Goal: Use online tool/utility: Utilize a website feature to perform a specific function

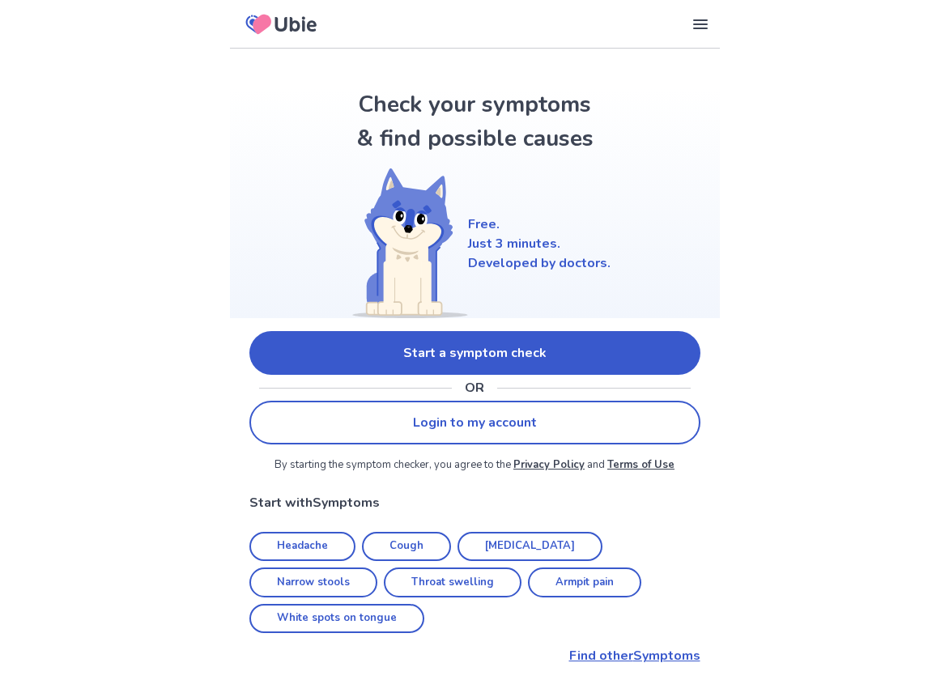
click at [435, 350] on link "Start a symptom check" at bounding box center [474, 353] width 451 height 44
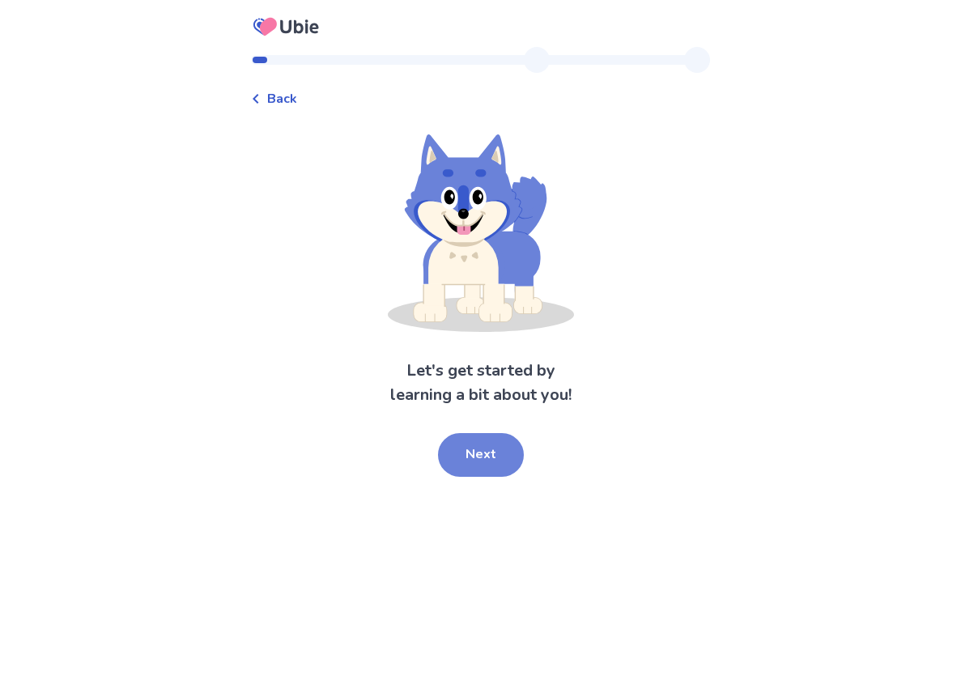
click at [461, 445] on button "Next" at bounding box center [481, 455] width 86 height 44
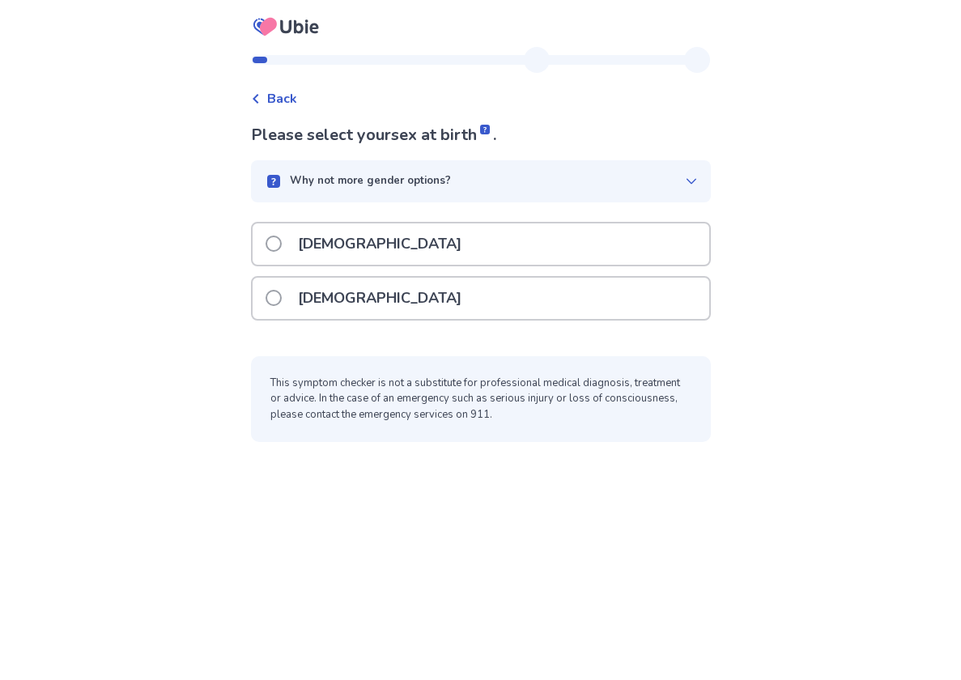
click at [301, 244] on p "[DEMOGRAPHIC_DATA]" at bounding box center [379, 243] width 183 height 41
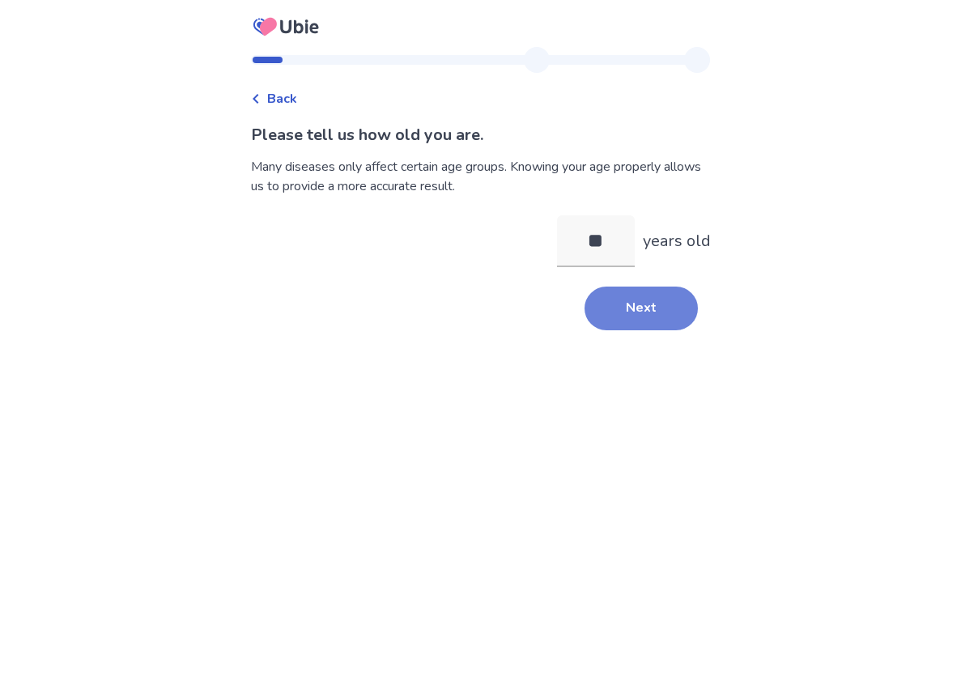
type input "**"
click at [606, 316] on button "Next" at bounding box center [640, 309] width 113 height 44
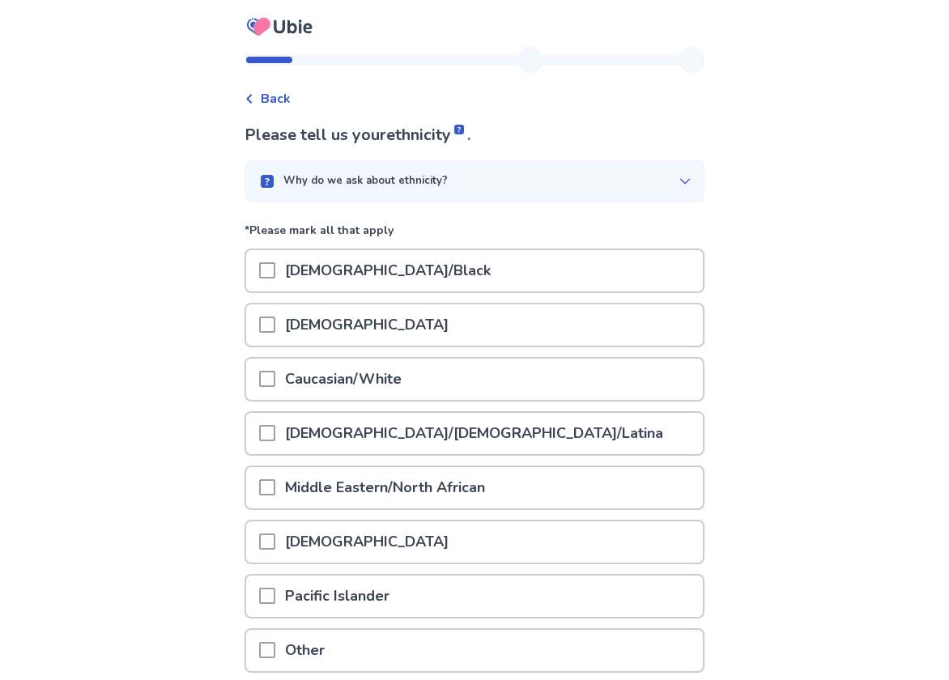
click at [312, 379] on p "Caucasian/White" at bounding box center [343, 379] width 136 height 41
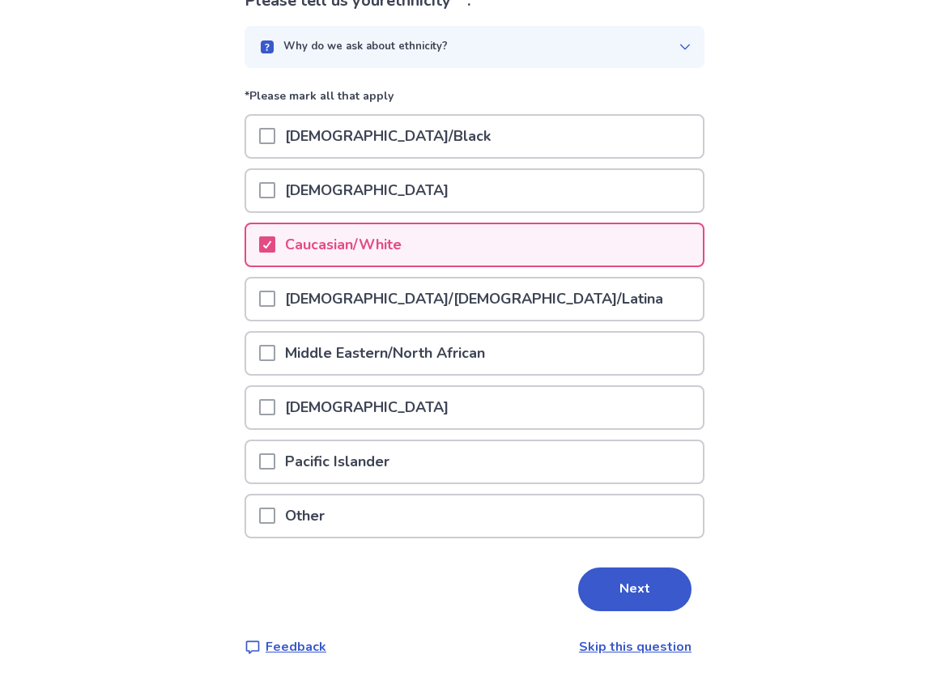
scroll to position [137, 0]
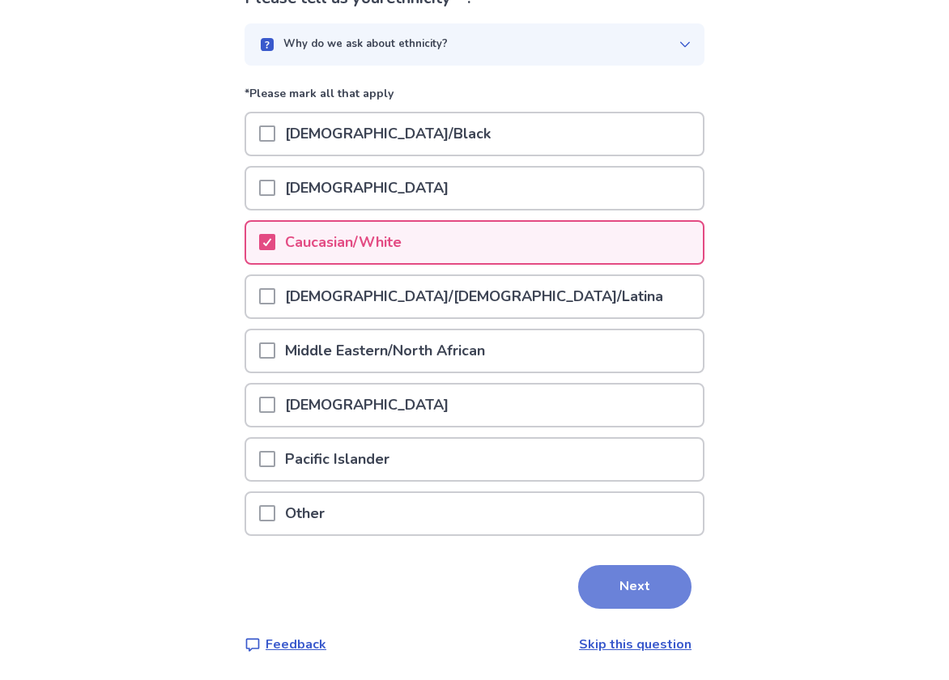
click at [617, 566] on button "Next" at bounding box center [634, 587] width 113 height 44
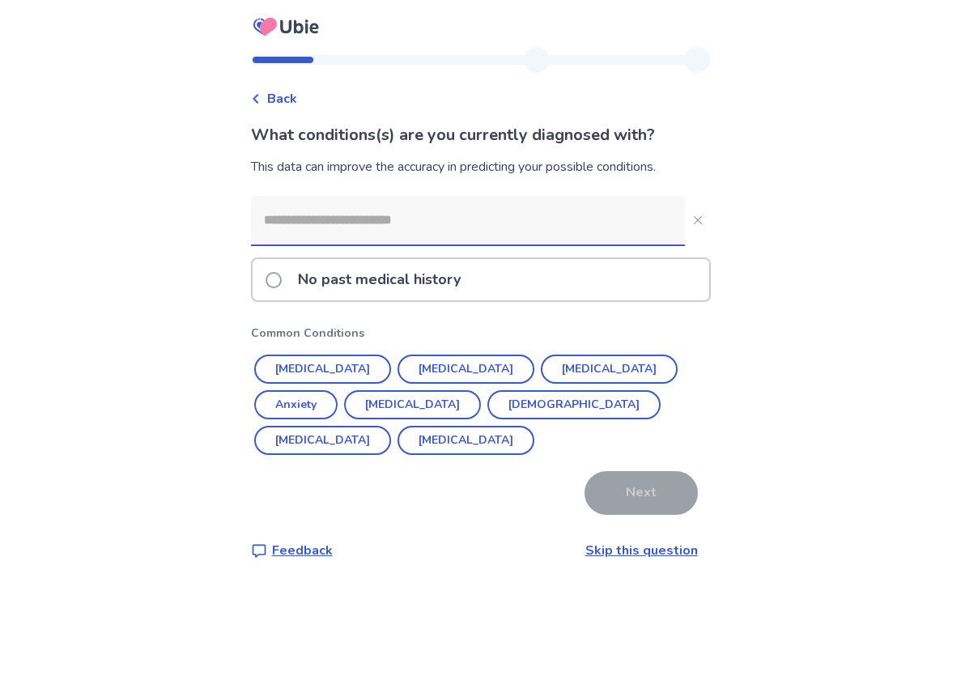
click at [356, 366] on button "[MEDICAL_DATA]" at bounding box center [322, 369] width 137 height 29
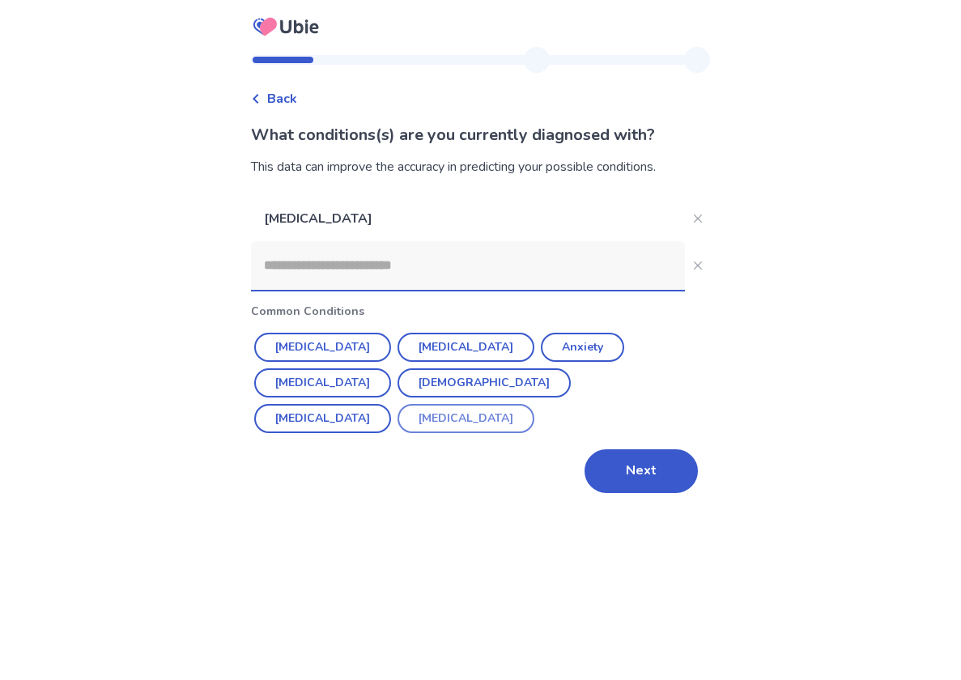
click at [397, 418] on button "Benign Prostatic Hyperplasia" at bounding box center [465, 418] width 137 height 29
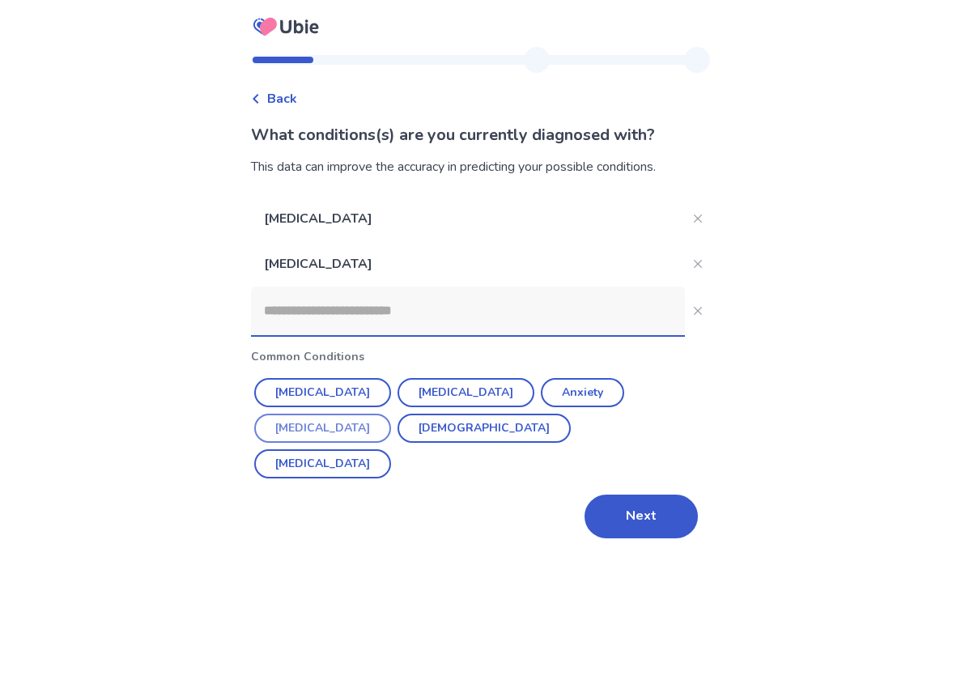
click at [372, 418] on button "Overactive Bladder" at bounding box center [322, 428] width 137 height 29
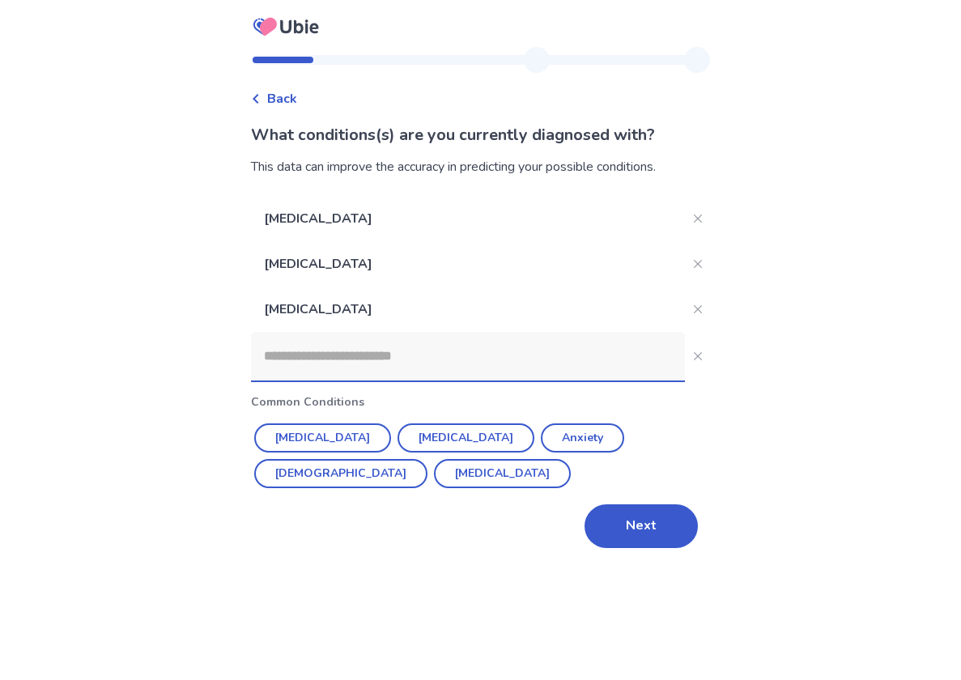
click at [396, 372] on input at bounding box center [468, 356] width 434 height 49
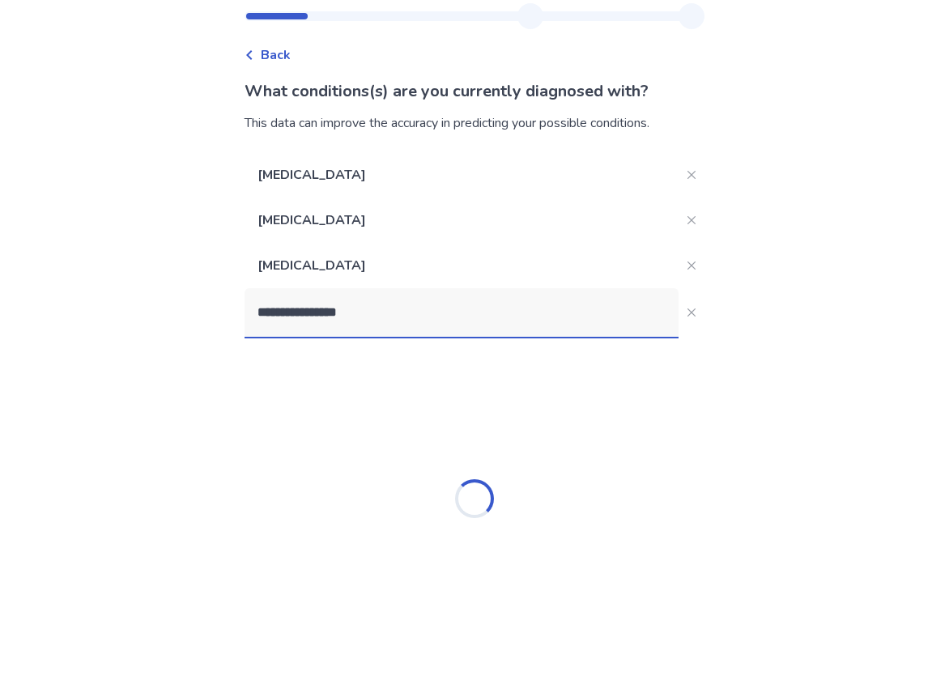
scroll to position [44, 0]
type input "*"
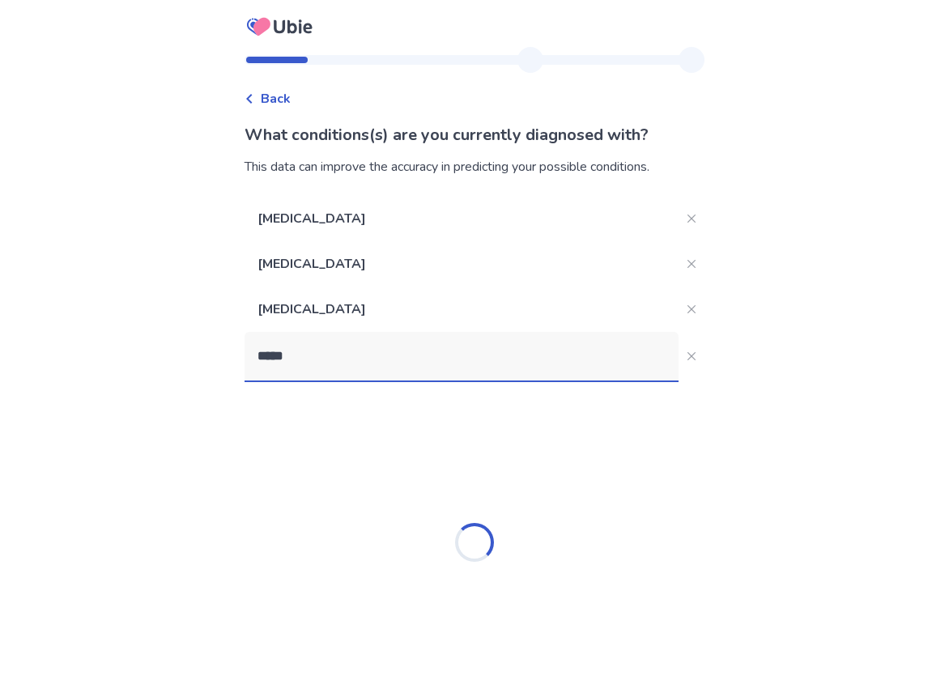
type input "*****"
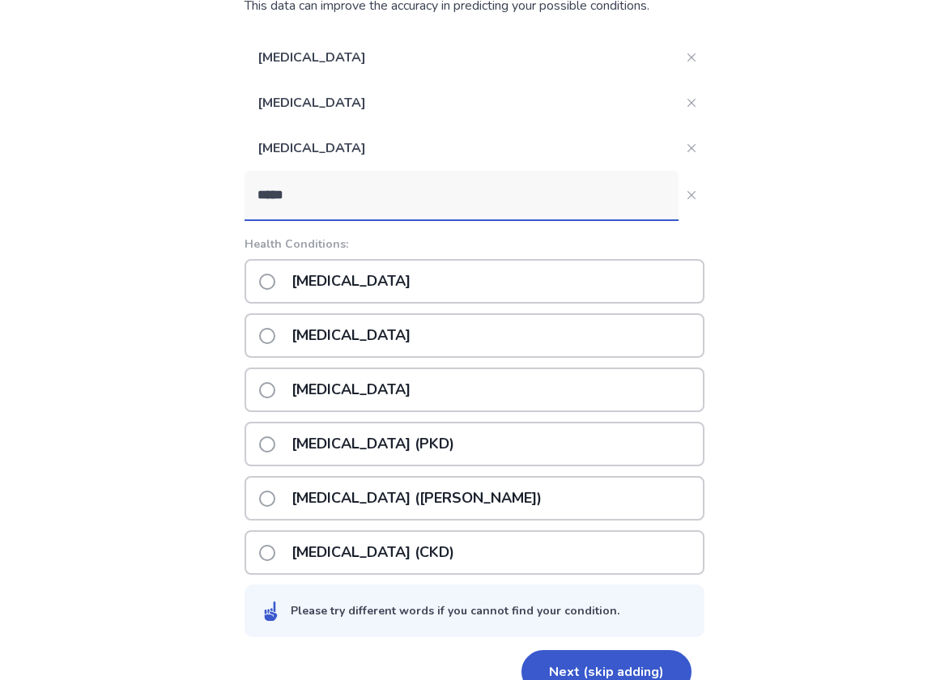
scroll to position [162, 0]
click at [686, 202] on button "*****" at bounding box center [691, 194] width 26 height 26
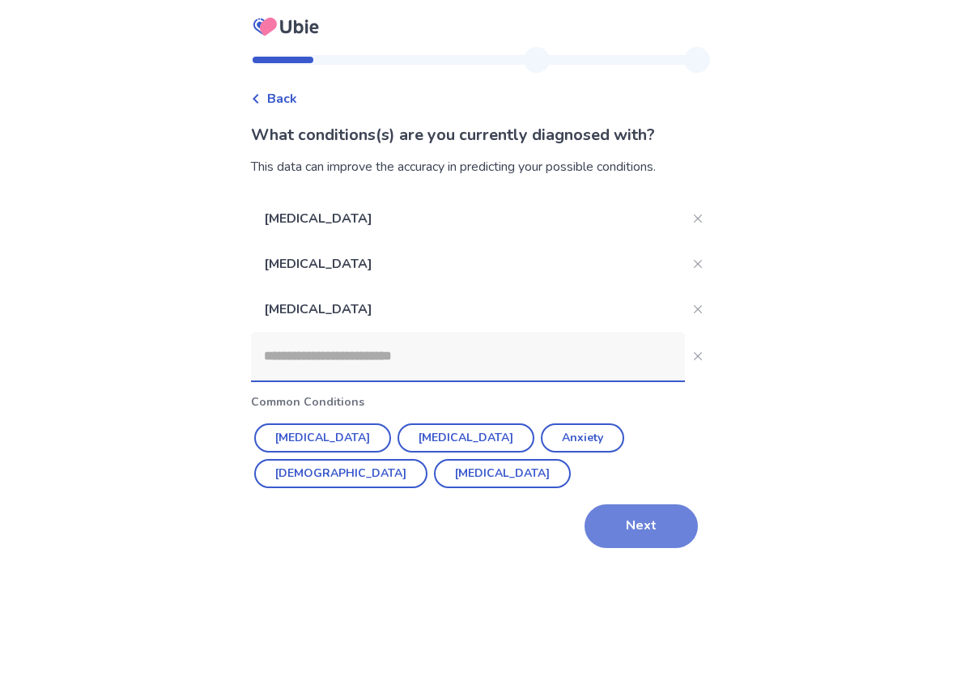
click at [638, 524] on button "Next" at bounding box center [640, 526] width 113 height 44
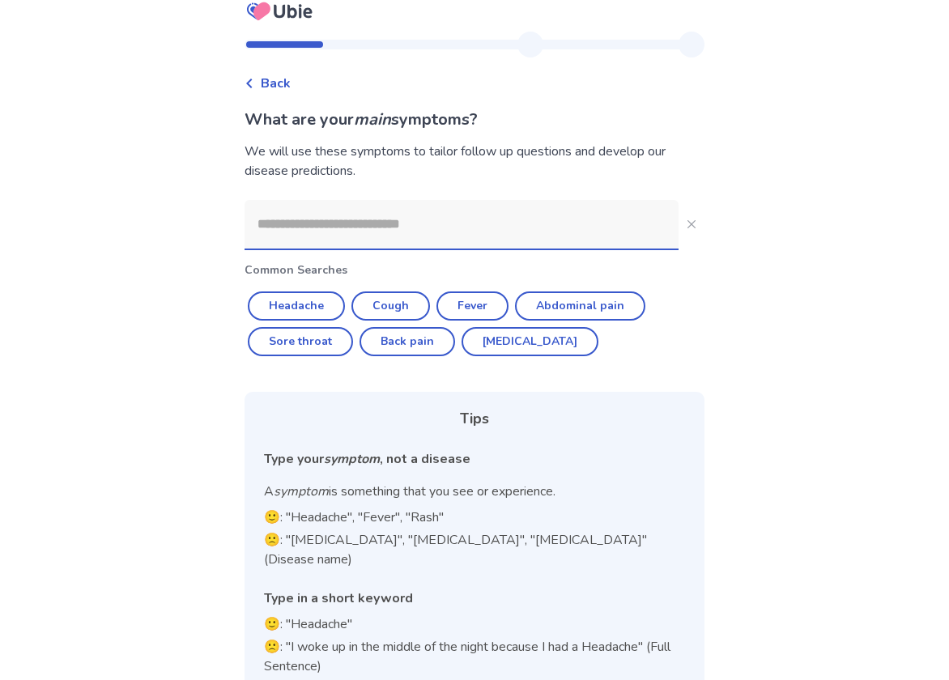
scroll to position [28, 0]
